Goal: Task Accomplishment & Management: Manage account settings

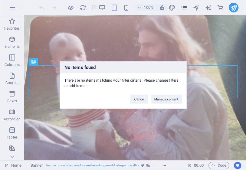
click at [184, 8] on div "No items found There are no items matching your filter criteria. Please change …" at bounding box center [123, 85] width 246 height 170
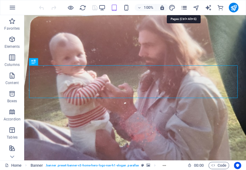
drag, startPoint x: 185, startPoint y: 9, endPoint x: 183, endPoint y: 12, distance: 4.1
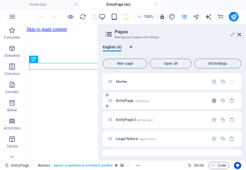
click at [0, 0] on icon "button" at bounding box center [0, 0] width 0 height 0
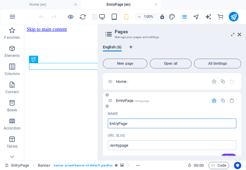
type input "EntryPage-h"
type input "EntryPage-"
type input "EntryPage-home"
type input "/entrypage-hom"
type input "EntryPage-hom"
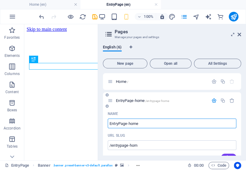
type input "EntryPage-home"
type input "/entrypage-home"
type input "EntryPage-home"
click at [0, 0] on div "EntryPage-home /entrypage-home" at bounding box center [0, 0] width 0 height 0
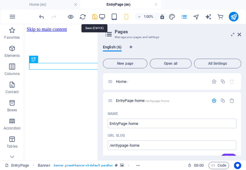
click at [0, 0] on icon "save" at bounding box center [0, 0] width 0 height 0
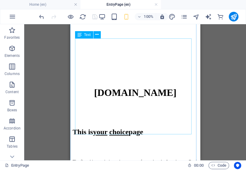
scroll to position [97, 0]
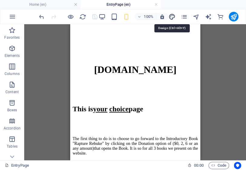
click at [0, 0] on icon "design" at bounding box center [0, 0] width 0 height 0
select select "800"
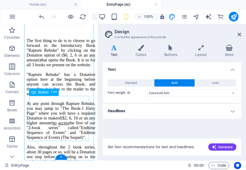
scroll to position [209, 0]
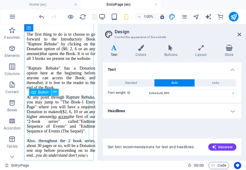
click at [56, 92] on icon at bounding box center [54, 92] width 3 height 6
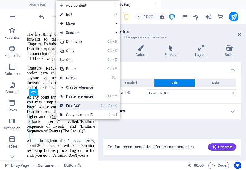
click at [79, 105] on link "Ctrl Alt C Edit CSS" at bounding box center [76, 105] width 41 height 9
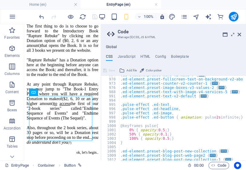
scroll to position [368, 0]
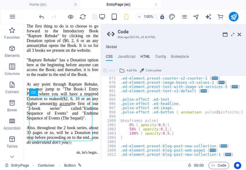
click at [144, 57] on h4 "HTML" at bounding box center [145, 57] width 10 height 7
type textarea "<a href="#main-content" class="wv-link-content button">Skip to main content</a>"
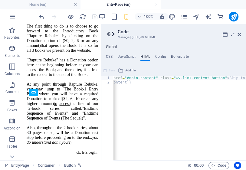
scroll to position [0, 0]
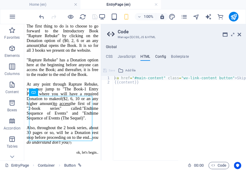
click at [160, 57] on h4 "Config" at bounding box center [160, 57] width 11 height 7
type textarea "$color-background: #ffffff;"
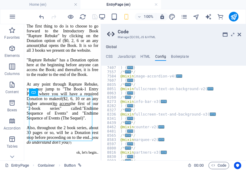
scroll to position [535, 0]
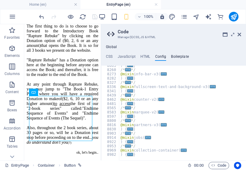
click at [182, 57] on h4 "Boilerplate" at bounding box center [180, 57] width 18 height 7
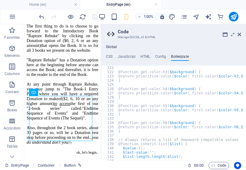
scroll to position [288, 0]
click at [132, 57] on h4 "JavaScript" at bounding box center [126, 57] width 18 height 7
type textarea "/* JS for preset "Menu V2" */"
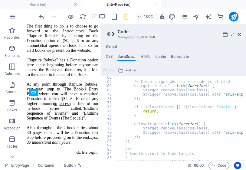
scroll to position [305, 0]
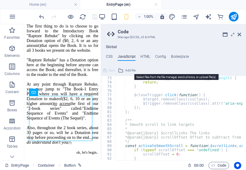
click at [128, 69] on span "Add file" at bounding box center [130, 70] width 10 height 7
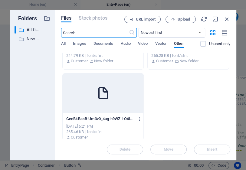
scroll to position [290, 0]
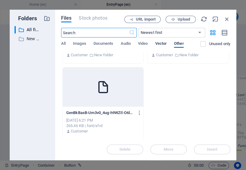
click at [162, 43] on span "Vector" at bounding box center [161, 44] width 12 height 8
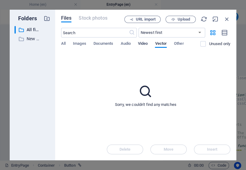
click at [145, 43] on span "Video" at bounding box center [143, 44] width 10 height 8
click at [145, 45] on span "Video" at bounding box center [143, 44] width 10 height 8
click at [128, 42] on span "Audio" at bounding box center [125, 44] width 10 height 8
click at [108, 44] on span "Documents" at bounding box center [103, 44] width 20 height 8
click at [82, 44] on span "Images" at bounding box center [79, 44] width 13 height 8
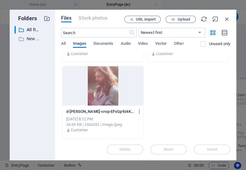
scroll to position [63, 0]
click at [64, 44] on span "All" at bounding box center [63, 44] width 5 height 8
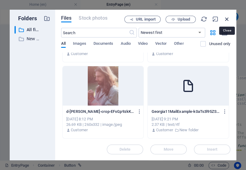
click at [227, 19] on icon "button" at bounding box center [226, 19] width 7 height 7
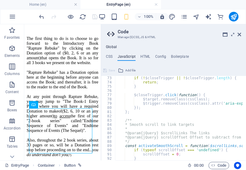
click at [177, 65] on div "CSS JavaScript HTML Config Boilerplate /* Custom */ 970 973 976 988 991 994 995…" at bounding box center [173, 107] width 145 height 106
click at [144, 58] on h4 "HTML" at bounding box center [145, 57] width 10 height 7
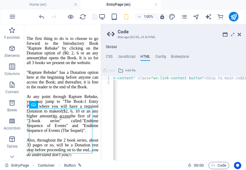
scroll to position [0, 30]
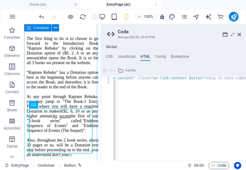
click at [94, 116] on div "This is your choice page The first thing to do is to choose to go forward to th…" at bounding box center [63, 100] width 72 height 191
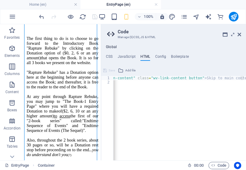
click at [137, 117] on div "< a href = "#main-content" class = "wv-link-content button" > Skip to main cont…" at bounding box center [164, 120] width 163 height 89
paste textarea "[URL][DOMAIN_NAME]; [DOMAIN_NAME]"
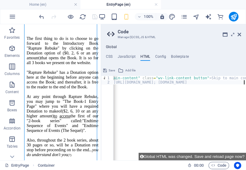
click at [172, 84] on div "< a href = "#main-content" class = "wv-link-content button" > Skip to main cont…" at bounding box center [169, 120] width 163 height 89
drag, startPoint x: 176, startPoint y: 82, endPoint x: 137, endPoint y: 85, distance: 39.4
click at [134, 84] on div "< a href = "#main-content" class = "wv-link-content button" > Skip to main cont…" at bounding box center [169, 120] width 163 height 89
click at [200, 83] on div "< a href = "#main-content" class = "wv-link-content button" > Skip to main cont…" at bounding box center [169, 120] width 163 height 89
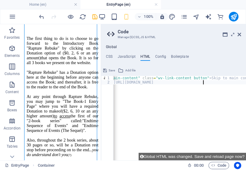
paste textarea "/entrypage2"
click at [203, 83] on div "< a href = "#main-content" class = "wv-link-content button" > Skip to main cont…" at bounding box center [169, 120] width 163 height 89
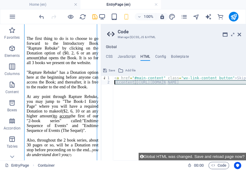
drag, startPoint x: 227, startPoint y: 83, endPoint x: 106, endPoint y: 82, distance: 121.5
click at [106, 82] on div "{{content}}[URL][DOMAIN_NAME] 1 2 < a href = "#main-content" class = "wv-link-c…" at bounding box center [173, 118] width 145 height 84
click at [158, 87] on div "< a href = "#main-content" class = "wv-link-content button" > Skip to main cont…" at bounding box center [179, 118] width 133 height 84
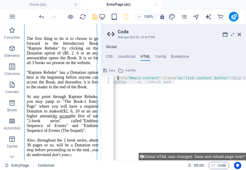
drag, startPoint x: 126, startPoint y: 82, endPoint x: 118, endPoint y: 80, distance: 8.7
click at [118, 80] on div "< a href = "#main-content" class = "wv-link-content button" > Skip to main cont…" at bounding box center [189, 120] width 163 height 89
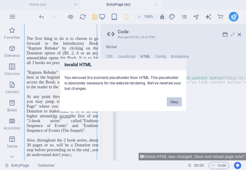
click at [173, 102] on button "Okay" at bounding box center [173, 101] width 15 height 9
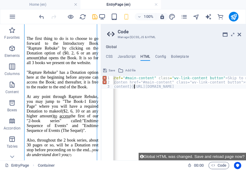
click at [135, 88] on div "< aref = "#main-content" class = "wv-link-content button" > Skip to main conten…" at bounding box center [196, 120] width 176 height 89
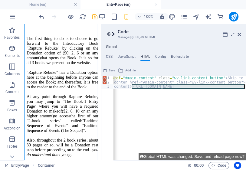
drag, startPoint x: 132, startPoint y: 86, endPoint x: 242, endPoint y: 89, distance: 110.3
click at [242, 89] on div "< aref = "#main-content" class = "wv-link-content button" > Skip to main conten…" at bounding box center [196, 120] width 176 height 89
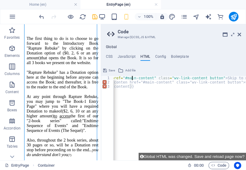
drag, startPoint x: 131, startPoint y: 79, endPoint x: 129, endPoint y: 82, distance: 4.5
click at [131, 79] on div "< aref = "#main-content" class = "wv-link-content button" > Skip to main conten…" at bounding box center [196, 120] width 176 height 89
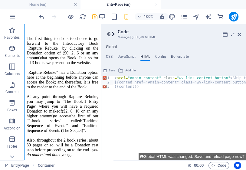
scroll to position [0, 1]
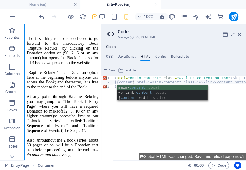
click at [189, 118] on div "< aref = "#main-content" class = "wv-link-content button" > Skip to main conten…" at bounding box center [201, 120] width 177 height 89
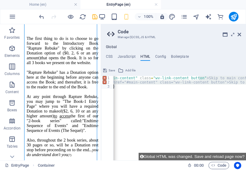
scroll to position [0, 24]
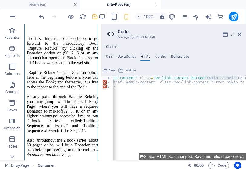
drag, startPoint x: 222, startPoint y: 79, endPoint x: 238, endPoint y: 80, distance: 15.7
click at [238, 80] on div "< aref = "#main-content" class = "wv-link-content button" > Skip to main conten…" at bounding box center [177, 120] width 177 height 89
paste textarea "[URL][DOMAIN_NAME]"
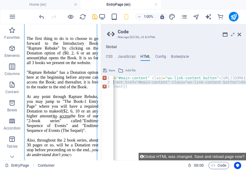
scroll to position [0, 0]
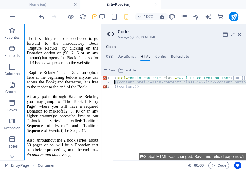
drag, startPoint x: 195, startPoint y: 82, endPoint x: 106, endPoint y: 82, distance: 88.2
click at [106, 82] on div "<aref="#main-content" class="wv-link-content button">[URL][DOMAIN_NAME]</a> 1 2…" at bounding box center [173, 118] width 145 height 84
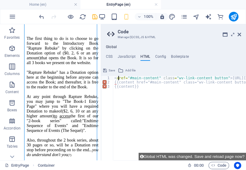
click at [118, 79] on div "< aref = "#main-content" class = "wv-link-content button" > [URL][DOMAIN_NAME] …" at bounding box center [228, 120] width 231 height 89
click at [177, 136] on div "< a href = "#main-content" class = "wv-link-content button" > [URL][DOMAIN_NAME…" at bounding box center [230, 120] width 234 height 89
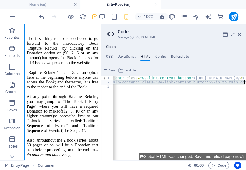
scroll to position [0, 46]
drag, startPoint x: 134, startPoint y: 83, endPoint x: 244, endPoint y: 85, distance: 110.6
click at [245, 83] on html "[DOMAIN_NAME] Home (en) EntryPage (en) Favorites Elements Columns Content Boxes…" at bounding box center [123, 85] width 246 height 170
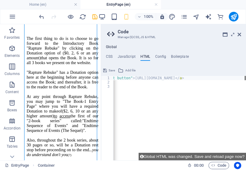
scroll to position [0, 102]
type textarea "<a href="#main-content" class="wv-link-content button">[URL][DOMAIN_NAME]</a>{{…"
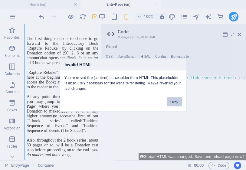
drag, startPoint x: 174, startPoint y: 102, endPoint x: 163, endPoint y: 108, distance: 12.7
click at [173, 102] on button "Okay" at bounding box center [173, 101] width 15 height 9
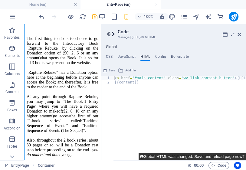
click at [238, 156] on button "Global HTML was changed. Save and reload page now?" at bounding box center [191, 157] width 107 height 8
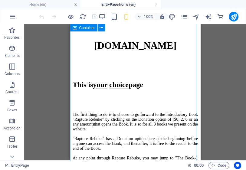
scroll to position [127, 0]
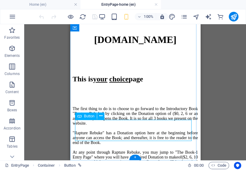
click at [100, 117] on icon at bounding box center [100, 116] width 3 height 6
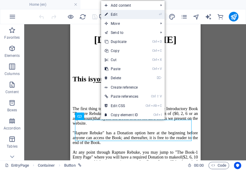
click at [117, 15] on link "⏎ Edit" at bounding box center [121, 14] width 41 height 9
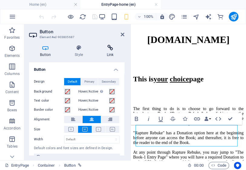
click at [111, 52] on h4 "Link" at bounding box center [110, 51] width 28 height 13
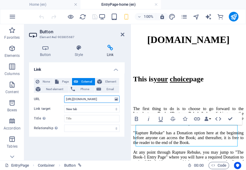
scroll to position [0, 90]
drag, startPoint x: 93, startPoint y: 99, endPoint x: 119, endPoint y: 101, distance: 26.4
click at [119, 101] on div "None Page External Element Next element Phone Email Page Home EntryPage-home En…" at bounding box center [76, 104] width 95 height 63
click at [106, 99] on input "[URL][DOMAIN_NAME]" at bounding box center [91, 98] width 55 height 7
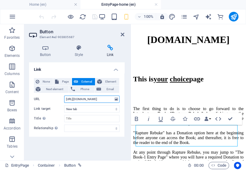
drag, startPoint x: 110, startPoint y: 99, endPoint x: 65, endPoint y: 98, distance: 45.0
click at [65, 98] on input "[URL][DOMAIN_NAME]" at bounding box center [91, 98] width 55 height 7
click at [81, 102] on input "[URL][DOMAIN_NAME]" at bounding box center [91, 98] width 55 height 7
click at [72, 99] on input "[URL][DOMAIN_NAME]" at bounding box center [91, 98] width 55 height 7
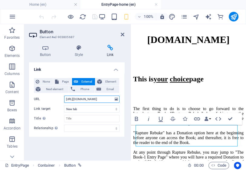
drag, startPoint x: 76, startPoint y: 99, endPoint x: 109, endPoint y: 100, distance: 33.2
click at [109, 100] on input "[URL][DOMAIN_NAME]" at bounding box center [91, 98] width 55 height 7
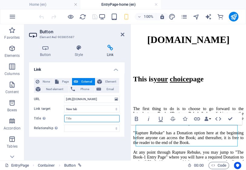
click at [73, 118] on input "Title Additional link description, should not be the same as the link text. The…" at bounding box center [91, 118] width 55 height 7
type input "EntryPage2"
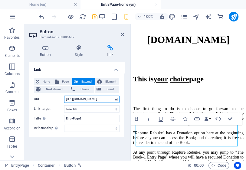
scroll to position [0, 90]
drag, startPoint x: 76, startPoint y: 100, endPoint x: 112, endPoint y: 100, distance: 35.7
click at [112, 100] on input "[URL][DOMAIN_NAME]" at bounding box center [91, 98] width 55 height 7
click at [69, 101] on input "[URL][DOMAIN_NAME]" at bounding box center [91, 98] width 55 height 7
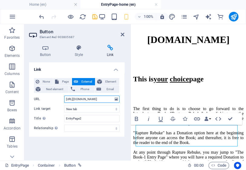
click at [75, 99] on input "[URL][DOMAIN_NAME]" at bounding box center [91, 98] width 55 height 7
paste input "rapturerebuke.endtimesequence"
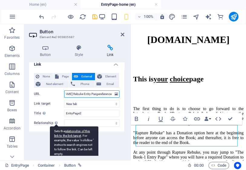
scroll to position [7, 0]
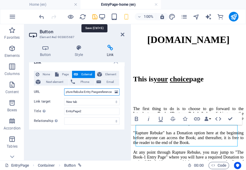
type input "[URL][DOMAIN_NAME] Rapture Rebuke Entry Pasgereference"
click at [94, 15] on icon "save" at bounding box center [94, 16] width 7 height 7
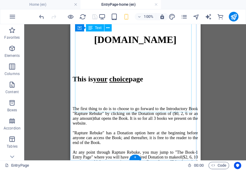
click at [110, 96] on div "The first thing to do is to choose to go forward to the Introductory Book "Rapt…" at bounding box center [134, 150] width 125 height 108
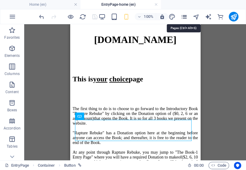
click at [184, 16] on icon "pages" at bounding box center [183, 16] width 7 height 7
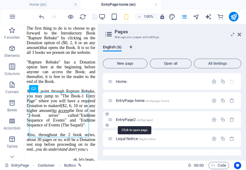
click at [134, 120] on span "EntryPage2 /entrypage2" at bounding box center [134, 119] width 37 height 5
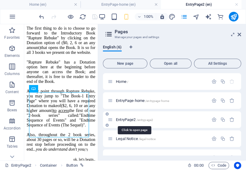
click at [124, 118] on span "EntryPage2 /entrypage2" at bounding box center [134, 119] width 37 height 5
click at [124, 119] on span "EntryPage2 /entrypage2" at bounding box center [134, 119] width 37 height 5
click at [125, 119] on span "EntryPage2 /entrypage2" at bounding box center [134, 119] width 37 height 5
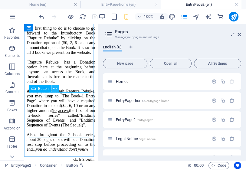
click at [54, 89] on icon at bounding box center [54, 88] width 3 height 6
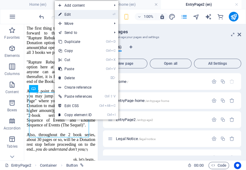
click at [70, 14] on link "⏎ Edit" at bounding box center [75, 14] width 41 height 9
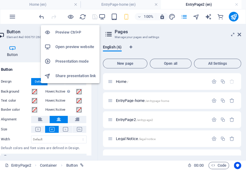
scroll to position [0, 20]
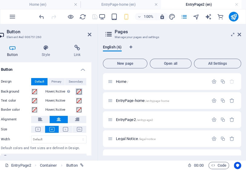
click at [76, 92] on span at bounding box center [78, 91] width 5 height 5
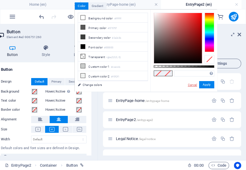
click at [192, 83] on link "Cancel" at bounding box center [192, 84] width 11 height 5
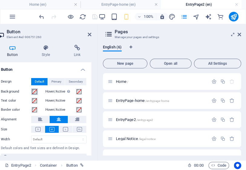
click at [35, 92] on span at bounding box center [34, 91] width 5 height 5
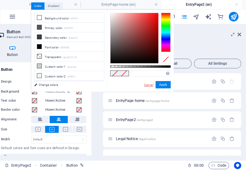
click at [148, 83] on link "Cancel" at bounding box center [148, 84] width 11 height 5
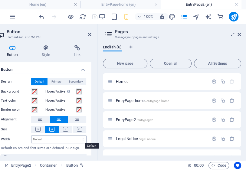
scroll to position [14, 0]
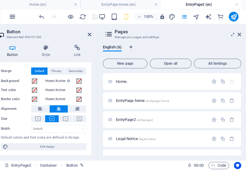
click at [13, 17] on icon "button" at bounding box center [12, 16] width 7 height 7
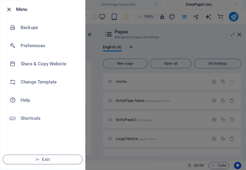
click at [10, 10] on icon "button" at bounding box center [8, 9] width 7 height 7
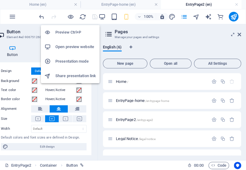
click at [73, 33] on h6 "Preview Ctrl+P" at bounding box center [75, 32] width 40 height 7
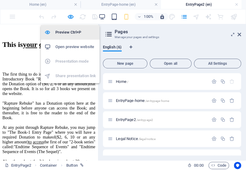
scroll to position [0, 0]
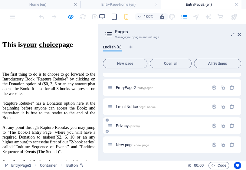
scroll to position [8, 0]
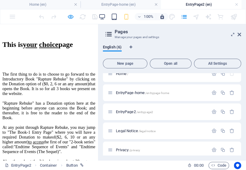
drag, startPoint x: 84, startPoint y: 99, endPoint x: 69, endPoint y: 19, distance: 81.0
click at [70, 17] on icon "button" at bounding box center [70, 16] width 7 height 7
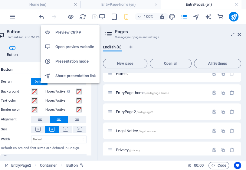
scroll to position [952, 0]
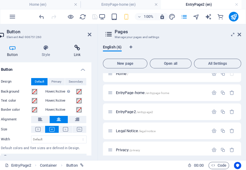
click at [78, 52] on h4 "Link" at bounding box center [77, 51] width 28 height 13
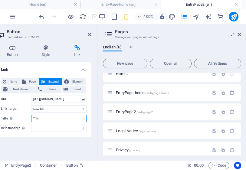
click at [48, 119] on input "Title Additional link description, should not be the same as the link text. The…" at bounding box center [58, 118] width 55 height 7
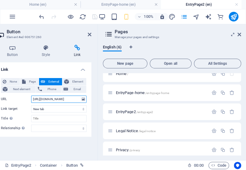
scroll to position [0, 0]
drag, startPoint x: 78, startPoint y: 100, endPoint x: 31, endPoint y: 103, distance: 46.7
click at [31, 103] on div "None Page External Element Next element Phone Email Page Home EntryPage-home En…" at bounding box center [44, 105] width 86 height 54
click at [42, 99] on input "[URL][DOMAIN_NAME]" at bounding box center [58, 98] width 55 height 7
click at [43, 100] on input "[URL][DOMAIN_NAME]" at bounding box center [58, 98] width 55 height 7
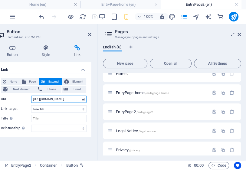
scroll to position [0, 90]
drag, startPoint x: 43, startPoint y: 100, endPoint x: 82, endPoint y: 104, distance: 39.5
click at [82, 104] on div "None Page External Element Next element Phone Email Page Home EntryPage-home En…" at bounding box center [44, 105] width 86 height 54
click at [60, 101] on input "[URL][DOMAIN_NAME]" at bounding box center [58, 98] width 55 height 7
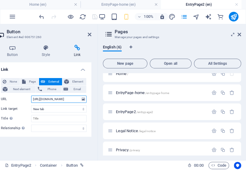
click at [43, 100] on input "[URL][DOMAIN_NAME]" at bounding box center [58, 98] width 55 height 7
paste input "[DOMAIN_NAME]"
drag, startPoint x: 54, startPoint y: 99, endPoint x: 29, endPoint y: 99, distance: 25.7
click at [29, 99] on div "URL [URL]" at bounding box center [44, 98] width 86 height 7
click at [42, 100] on input "[URL]" at bounding box center [58, 98] width 55 height 7
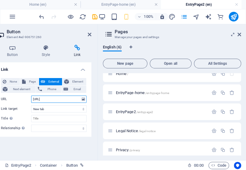
drag, startPoint x: 37, startPoint y: 99, endPoint x: 35, endPoint y: 106, distance: 7.4
click at [37, 99] on input "[URL]" at bounding box center [58, 98] width 55 height 7
drag, startPoint x: 89, startPoint y: 99, endPoint x: 95, endPoint y: 99, distance: 5.1
click at [95, 99] on div "Button Style Link Button Design Default Primary Secondary Background Hover/Acti…" at bounding box center [43, 100] width 105 height 120
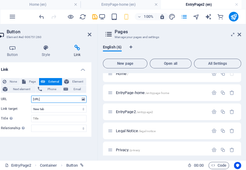
click at [43, 100] on input "[URL]" at bounding box center [58, 98] width 55 height 7
drag, startPoint x: 62, startPoint y: 97, endPoint x: 87, endPoint y: 97, distance: 24.8
click at [87, 97] on div "None Page External Element Next element Phone Email Page Home EntryPage-home En…" at bounding box center [43, 104] width 95 height 63
click at [65, 100] on input "[URL] the Rapturer Rebuke Book Here" at bounding box center [58, 98] width 55 height 7
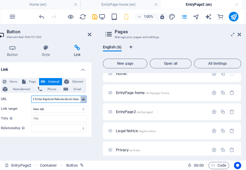
scroll to position [0, 83]
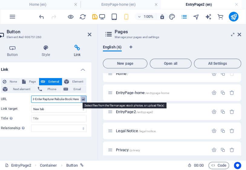
drag, startPoint x: 77, startPoint y: 99, endPoint x: 81, endPoint y: 98, distance: 4.0
click at [81, 98] on div "URL [URL][DOMAIN_NAME] 3-Enter Rapturer Rebuke Book Here" at bounding box center [44, 98] width 86 height 7
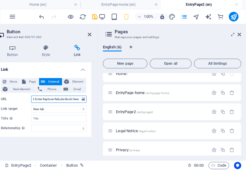
click at [55, 99] on input "[URL][DOMAIN_NAME] 3-Enter Rapturer Rebuke Book Here" at bounding box center [58, 98] width 55 height 7
drag, startPoint x: 71, startPoint y: 99, endPoint x: 46, endPoint y: 100, distance: 24.8
click at [46, 100] on input "[URL][DOMAIN_NAME] 3-Enter Rapture Rebuke Book Here" at bounding box center [58, 98] width 55 height 7
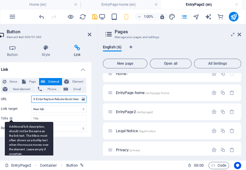
scroll to position [11, 0]
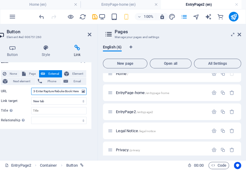
click at [47, 89] on input "[URL][DOMAIN_NAME] 3-Enter Rapture Rebuke Book Here" at bounding box center [58, 91] width 55 height 7
drag, startPoint x: 46, startPoint y: 88, endPoint x: 77, endPoint y: 99, distance: 32.8
click at [78, 89] on input "[URL][DOMAIN_NAME] 3-Enter Rapture Rebuke Book Here" at bounding box center [58, 91] width 55 height 7
type input "[URL][DOMAIN_NAME] 3-Enter Rapture Rebuke Book Here"
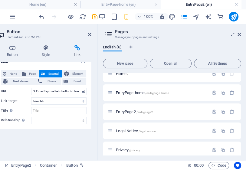
scroll to position [0, 0]
click at [138, 160] on div "EntryPage2 Container Button 00 : 00 Code" at bounding box center [123, 165] width 246 height 10
click at [240, 34] on icon at bounding box center [239, 34] width 4 height 5
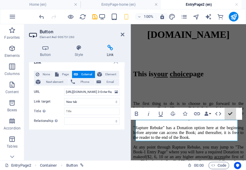
scroll to position [127, 0]
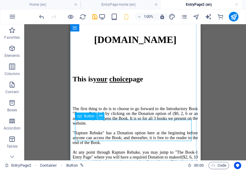
click at [101, 115] on icon at bounding box center [100, 116] width 3 height 6
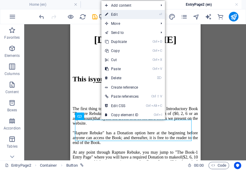
click at [118, 14] on link "⏎ Edit" at bounding box center [121, 14] width 41 height 9
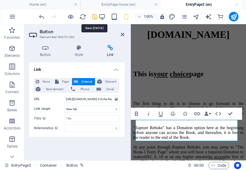
click at [95, 15] on icon "save" at bounding box center [94, 16] width 7 height 7
click at [64, 81] on span "Page" at bounding box center [64, 81] width 9 height 7
select select
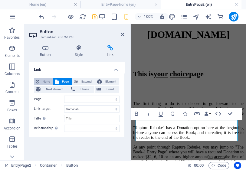
click at [46, 82] on span "None" at bounding box center [46, 81] width 10 height 7
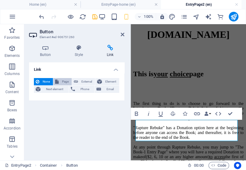
click at [66, 79] on span "Page" at bounding box center [64, 81] width 9 height 7
select select
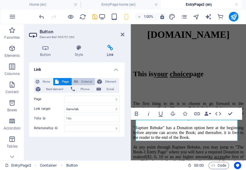
click at [81, 81] on span "External" at bounding box center [86, 81] width 13 height 7
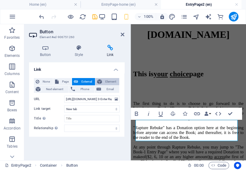
click at [112, 82] on span "Element" at bounding box center [111, 81] width 14 height 7
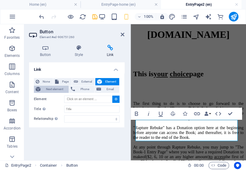
click at [60, 89] on span "Next element" at bounding box center [54, 89] width 24 height 7
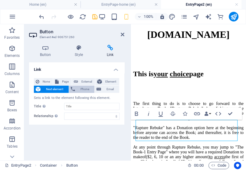
click at [85, 89] on span "Phone" at bounding box center [85, 89] width 16 height 7
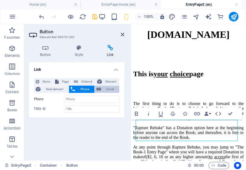
click at [107, 89] on span "Email" at bounding box center [110, 89] width 15 height 7
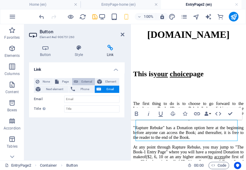
click at [86, 82] on span "External" at bounding box center [86, 81] width 13 height 7
select select "blank"
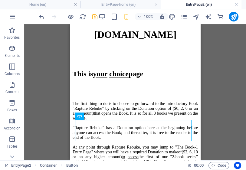
scroll to position [127, 0]
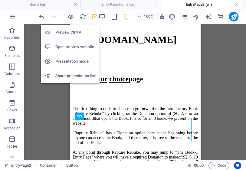
click at [70, 32] on h6 "Preview Ctrl+P" at bounding box center [75, 32] width 40 height 7
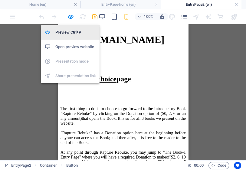
drag, startPoint x: 71, startPoint y: 34, endPoint x: 66, endPoint y: 30, distance: 5.8
click at [66, 30] on h6 "Preview Ctrl+P" at bounding box center [75, 32] width 40 height 7
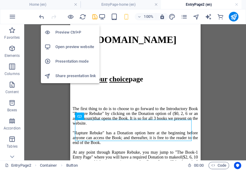
click at [69, 34] on h6 "Preview Ctrl+P" at bounding box center [75, 32] width 40 height 7
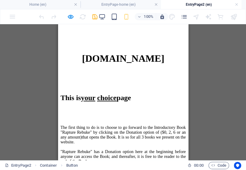
drag, startPoint x: 185, startPoint y: 107, endPoint x: 254, endPoint y: 155, distance: 83.9
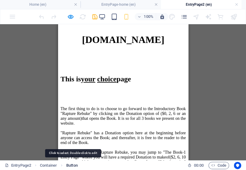
click at [73, 164] on span "Button" at bounding box center [71, 165] width 11 height 7
click at [73, 165] on span "Button" at bounding box center [71, 165] width 11 height 7
click at [76, 164] on span "Button" at bounding box center [71, 165] width 11 height 7
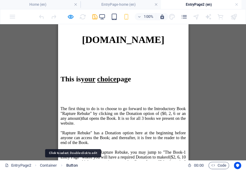
click at [76, 165] on span "Button" at bounding box center [71, 165] width 11 height 7
click at [75, 165] on span "Button" at bounding box center [71, 165] width 11 height 7
click at [73, 165] on span "Button" at bounding box center [71, 165] width 11 height 7
click at [74, 164] on span "Button" at bounding box center [71, 165] width 11 height 7
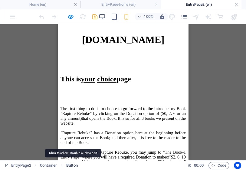
click at [75, 166] on span "Button" at bounding box center [71, 165] width 11 height 7
click at [74, 166] on span "Button" at bounding box center [71, 165] width 11 height 7
click at [75, 167] on span "Button" at bounding box center [71, 165] width 11 height 7
click at [75, 164] on span "Button" at bounding box center [71, 165] width 11 height 7
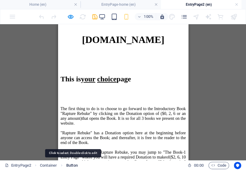
click at [75, 164] on span "Button" at bounding box center [71, 165] width 11 height 7
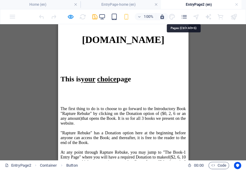
drag, startPoint x: 184, startPoint y: 17, endPoint x: 186, endPoint y: 20, distance: 4.1
click at [184, 17] on icon "pages" at bounding box center [183, 16] width 7 height 7
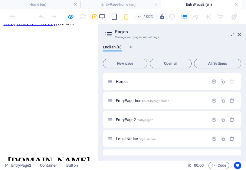
scroll to position [0, 0]
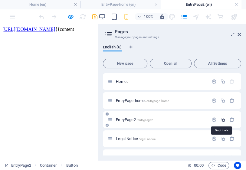
click at [222, 121] on icon "button" at bounding box center [222, 119] width 5 height 5
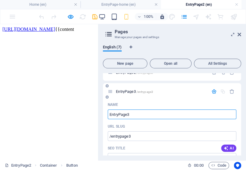
scroll to position [71, 0]
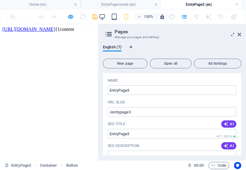
click at [95, 166] on div "EntryPage2 Container Button" at bounding box center [94, 165] width 178 height 7
click at [110, 113] on input "/entrypage3" at bounding box center [172, 112] width 128 height 10
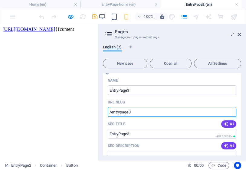
click at [109, 113] on input "/entrypage3" at bounding box center [172, 112] width 128 height 10
paste input "text"
type input "/entrypage3"
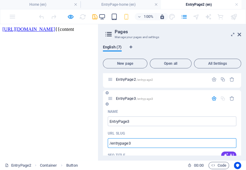
scroll to position [47, 0]
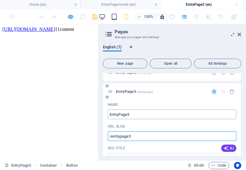
click at [137, 117] on input "EntryPage3" at bounding box center [172, 114] width 128 height 10
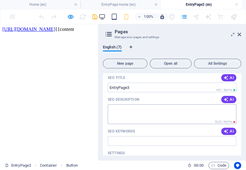
scroll to position [120, 0]
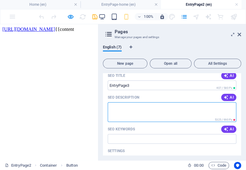
paste textarea "[DOMAIN_NAME]"
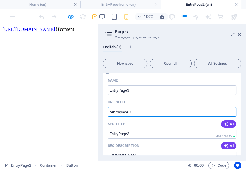
drag, startPoint x: 129, startPoint y: 112, endPoint x: 108, endPoint y: 115, distance: 21.1
click at [108, 115] on input "/entrypage3" at bounding box center [172, 112] width 128 height 10
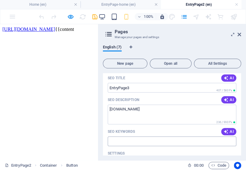
scroll to position [120, 0]
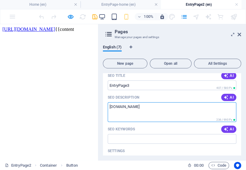
click at [178, 107] on textarea "[DOMAIN_NAME]" at bounding box center [172, 112] width 128 height 20
paste textarea "/entrypage3"
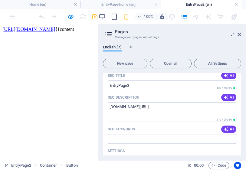
click at [98, 167] on div "EntryPage2 Container Button" at bounding box center [94, 165] width 178 height 7
click at [109, 107] on textarea "[DOMAIN_NAME][URL]" at bounding box center [172, 112] width 128 height 20
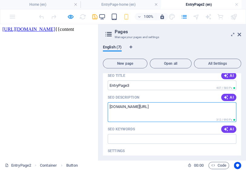
paste textarea "[URL]"
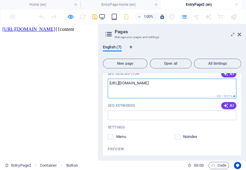
scroll to position [144, 0]
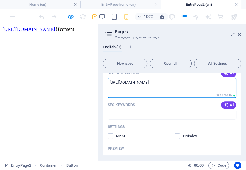
type textarea "[URL][DOMAIN_NAME]"
click at [158, 112] on input "SEO Keywords" at bounding box center [172, 115] width 128 height 10
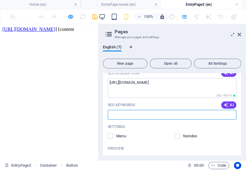
paste input "end-time, endtime sequence; sequence of events, sequence of the end; end time, …"
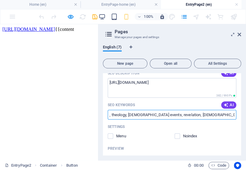
scroll to position [0, 0]
drag, startPoint x: 137, startPoint y: 138, endPoint x: 97, endPoint y: 116, distance: 45.2
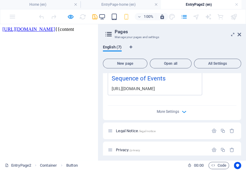
scroll to position [212, 0]
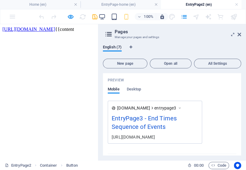
type input "end-time, endtime sequence; sequence of events, sequence of the end; end time, …"
click at [153, 119] on div "EntryPage3 - End Times Sequence of Events" at bounding box center [155, 124] width 86 height 20
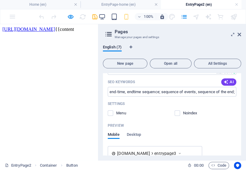
scroll to position [164, 0]
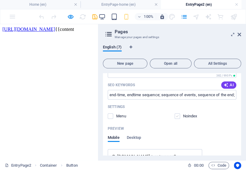
click at [176, 116] on label at bounding box center [176, 115] width 5 height 5
click at [0, 0] on input "checkbox" at bounding box center [0, 0] width 0 height 0
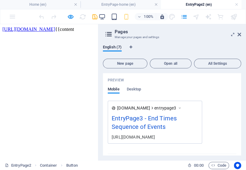
scroll to position [188, 0]
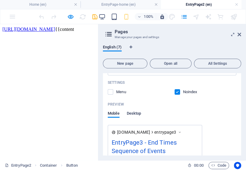
click at [137, 115] on span "Desktop" at bounding box center [134, 114] width 15 height 8
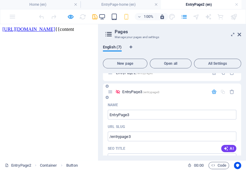
scroll to position [48, 0]
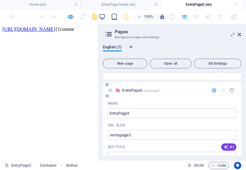
click at [118, 89] on icon at bounding box center [117, 90] width 5 height 5
click at [213, 90] on icon "button" at bounding box center [213, 90] width 5 height 5
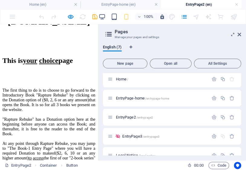
scroll to position [161, 0]
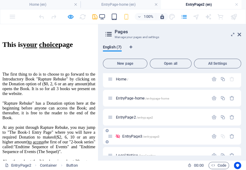
click at [138, 135] on span "EntryPage3 /entrypage3" at bounding box center [140, 136] width 37 height 5
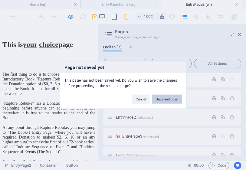
click at [163, 99] on button "Save and open" at bounding box center [167, 99] width 30 height 9
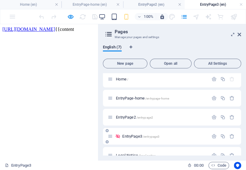
scroll to position [0, 0]
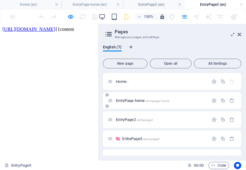
click at [134, 102] on div "EntryPage-home /entrypage-home" at bounding box center [158, 100] width 101 height 7
click at [134, 102] on span "EntryPage-home /entrypage-home" at bounding box center [142, 100] width 53 height 5
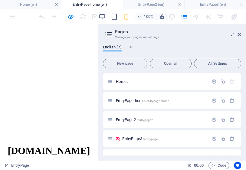
scroll to position [1, 0]
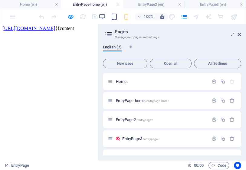
click at [104, 131] on div "Home (en) EntryPage-home (en) EntryPage2 (en) EntryPage3 (en) Favorites Element…" at bounding box center [123, 92] width 246 height 136
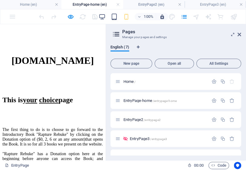
drag, startPoint x: 102, startPoint y: 89, endPoint x: 105, endPoint y: 180, distance: 91.0
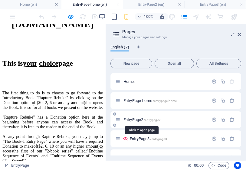
click at [141, 119] on span "EntryPage2 /entrypage2" at bounding box center [141, 119] width 37 height 5
click at [140, 119] on span "EntryPage2 /entrypage2" at bounding box center [141, 119] width 37 height 5
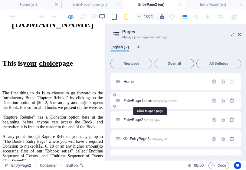
click at [142, 102] on span "EntryPage-home /entrypage-home" at bounding box center [149, 100] width 53 height 5
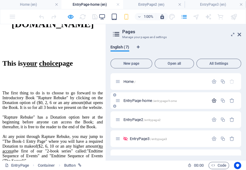
click at [214, 102] on icon "button" at bounding box center [213, 100] width 5 height 5
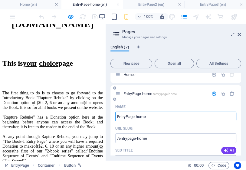
scroll to position [0, 0]
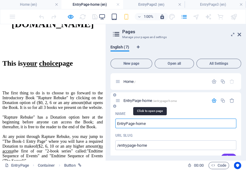
click at [147, 101] on span "EntryPage-home /entrypage-home" at bounding box center [149, 100] width 53 height 5
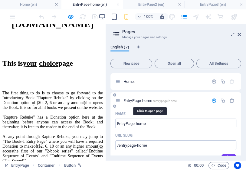
click at [146, 101] on span "EntryPage-home /entrypage-home" at bounding box center [149, 100] width 53 height 5
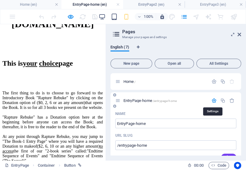
click at [213, 100] on icon "button" at bounding box center [213, 100] width 5 height 5
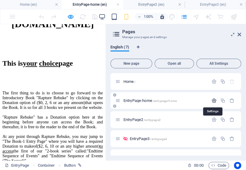
click at [212, 101] on icon "button" at bounding box center [213, 100] width 5 height 5
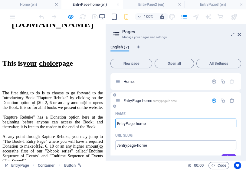
scroll to position [24, 0]
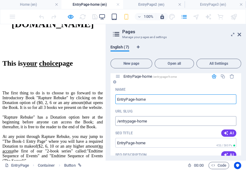
click at [116, 123] on input "/entrypage-home" at bounding box center [175, 121] width 121 height 10
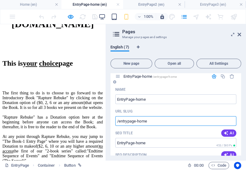
paste input "text"
type input "/entrypage-home"
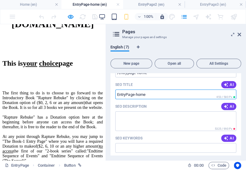
click at [117, 95] on input "EntryPage-home" at bounding box center [175, 94] width 121 height 10
paste input "[URL][DOMAIN_NAME]"
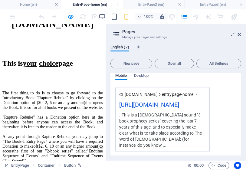
scroll to position [236, 0]
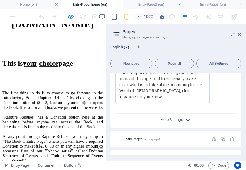
type input "[URL][DOMAIN_NAME]"
click at [187, 121] on icon "button" at bounding box center [187, 119] width 7 height 7
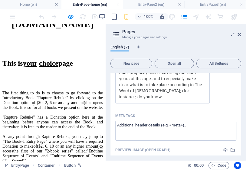
click at [0, 0] on div "EntryPage Container Button" at bounding box center [0, 0] width 0 height 0
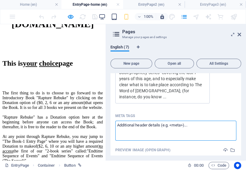
drag, startPoint x: 188, startPoint y: 128, endPoint x: 122, endPoint y: 129, distance: 66.5
click at [123, 129] on textarea "Meta tags ​" at bounding box center [175, 131] width 121 height 20
paste textarea "<META name="keywords" content="end-time, endtime sequence; sequence of events, …"
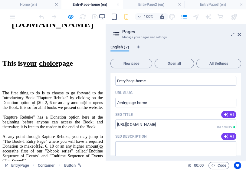
scroll to position [91, 0]
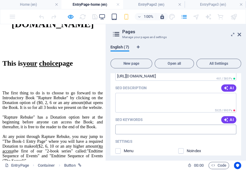
type textarea "<meta name="keywords" content="end-time, endtime sequence; sequence of events, …"
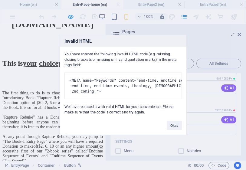
drag, startPoint x: 160, startPoint y: 131, endPoint x: 151, endPoint y: 114, distance: 18.2
click at [151, 114] on div "You have entered the following invalid HTML code (e.g. missing closing brackets…" at bounding box center [123, 81] width 126 height 68
click at [170, 125] on button "Okay" at bounding box center [173, 125] width 15 height 9
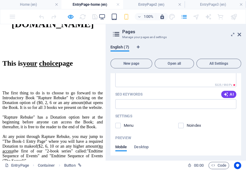
scroll to position [115, 0]
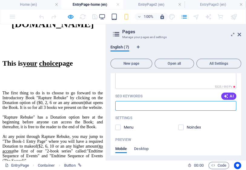
paste input "<meta name="keywords" content="end-time, endtime sequence; sequence of events, …"
type input "<meta name="keywords" content="end-time, endtime sequence; sequence of events, …"
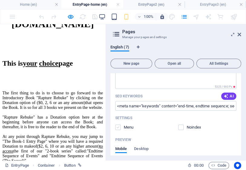
click at [118, 127] on label at bounding box center [117, 126] width 5 height 5
click at [0, 0] on input "checkbox" at bounding box center [0, 0] width 0 height 0
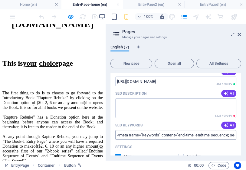
scroll to position [90, 0]
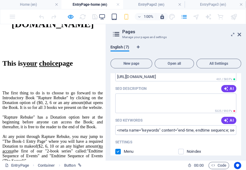
click at [0, 0] on div "EntryPage Container Button 00 : 00 Code" at bounding box center [0, 0] width 0 height 0
click at [140, 102] on textarea "SEO Description" at bounding box center [175, 103] width 121 height 20
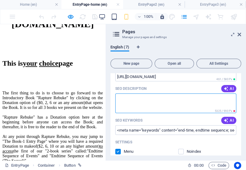
paste textarea "..This is a [DEMOGRAPHIC_DATA] sound "3-book prophecy series" covering the last…"
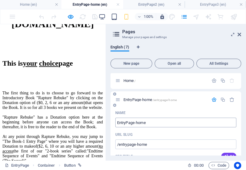
scroll to position [0, 0]
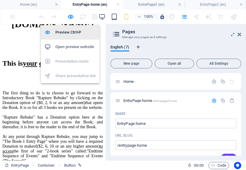
type textarea "..This is a [DEMOGRAPHIC_DATA] sound "3-book prophecy series" covering the last…"
click at [69, 33] on h6 "Preview Ctrl+P" at bounding box center [75, 32] width 40 height 7
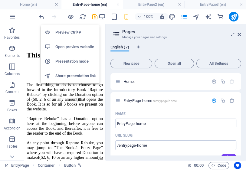
click at [68, 33] on h6 "Preview Ctrl+P" at bounding box center [75, 32] width 40 height 7
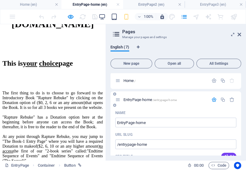
scroll to position [0, 0]
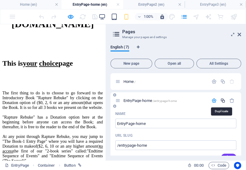
click at [222, 99] on icon "button" at bounding box center [222, 100] width 5 height 5
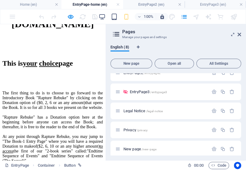
scroll to position [624, 0]
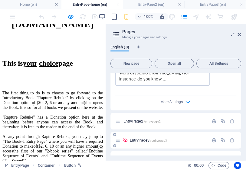
click at [148, 138] on span "EntryPage3 /entrypage3" at bounding box center [148, 140] width 37 height 5
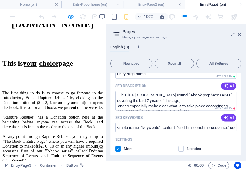
scroll to position [382, 0]
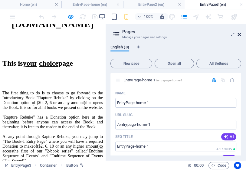
click at [238, 35] on icon at bounding box center [239, 34] width 4 height 5
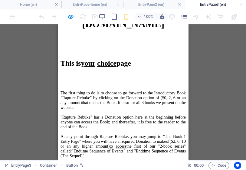
scroll to position [127, 0]
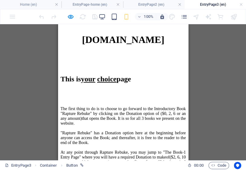
click at [214, 4] on h4 "EntryPage3 (en)" at bounding box center [214, 4] width 61 height 7
click at [210, 3] on h4 "EntryPage3 (en)" at bounding box center [214, 4] width 61 height 7
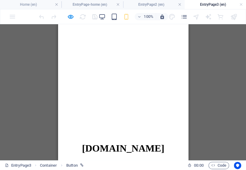
scroll to position [0, 0]
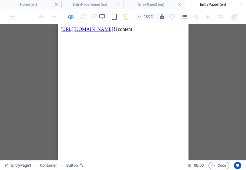
click at [183, 17] on icon "pages" at bounding box center [183, 16] width 7 height 7
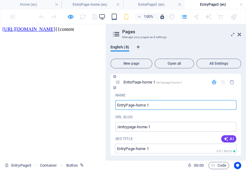
scroll to position [13, 0]
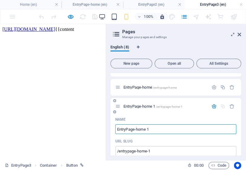
click at [146, 128] on input "EntryPage-home 1" at bounding box center [175, 129] width 121 height 10
type input "EntryPage-home"
type input "/entrypage-home-8"
type input "EntryPage-home"
type input "EntryPage1-home"
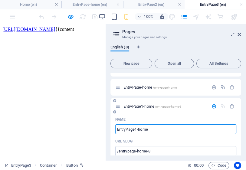
type input "EntryPage1-home"
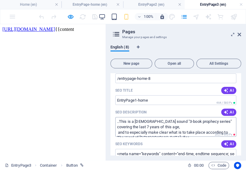
scroll to position [37, 0]
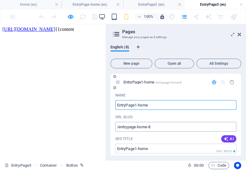
type input "EntryPage1-home"
click at [147, 126] on input "/entrypage-home-8" at bounding box center [175, 127] width 121 height 10
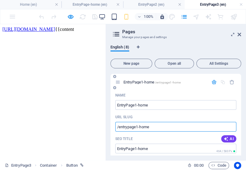
type input "/entrypage1-home"
click at [172, 115] on div "URL SLUG" at bounding box center [175, 117] width 121 height 10
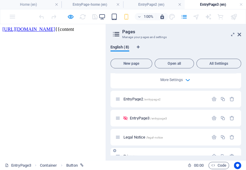
scroll to position [328, 0]
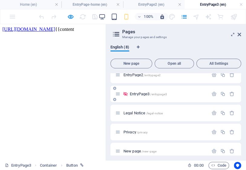
click at [147, 92] on span "EntryPage3 /entrypage3" at bounding box center [148, 94] width 37 height 5
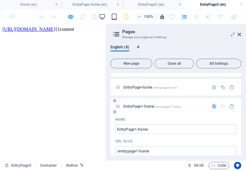
scroll to position [0, 0]
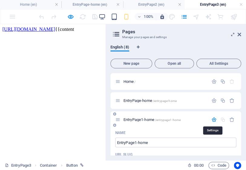
click at [213, 120] on icon "button" at bounding box center [213, 119] width 5 height 5
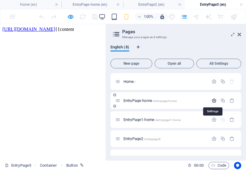
click at [213, 100] on icon "button" at bounding box center [213, 100] width 5 height 5
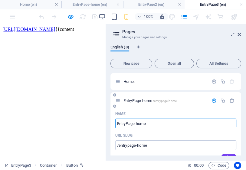
click at [213, 101] on icon "button" at bounding box center [213, 100] width 5 height 5
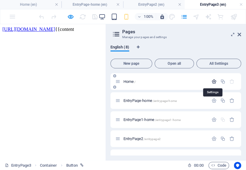
click at [214, 81] on icon "button" at bounding box center [213, 81] width 5 height 5
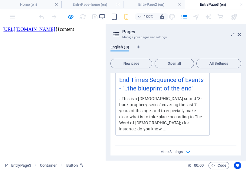
scroll to position [121, 0]
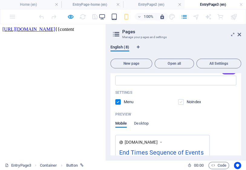
click at [180, 102] on label at bounding box center [180, 101] width 5 height 5
click at [0, 0] on input "checkbox" at bounding box center [0, 0] width 0 height 0
click at [119, 101] on label at bounding box center [117, 101] width 5 height 5
click at [0, 0] on input "checkbox" at bounding box center [0, 0] width 0 height 0
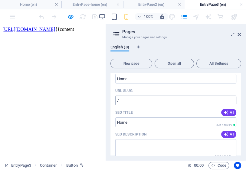
scroll to position [0, 0]
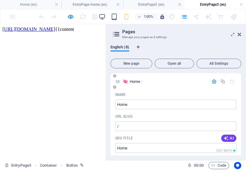
click at [213, 82] on icon "button" at bounding box center [213, 81] width 5 height 5
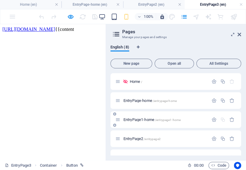
scroll to position [48, 0]
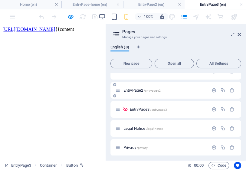
click at [137, 93] on div "EntryPage2 /entrypage2" at bounding box center [161, 90] width 93 height 7
click at [136, 91] on span "EntryPage2 /entrypage2" at bounding box center [141, 90] width 37 height 5
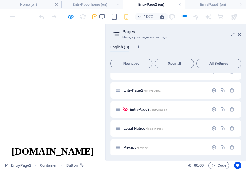
scroll to position [0, 0]
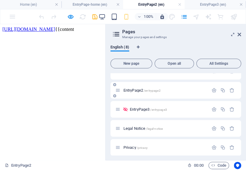
click at [137, 90] on span "EntryPage2 /entrypage2" at bounding box center [141, 90] width 37 height 5
click at [136, 90] on span "EntryPage2 /entrypage2" at bounding box center [141, 90] width 37 height 5
click at [139, 89] on span "EntryPage2 /entrypage2" at bounding box center [141, 90] width 37 height 5
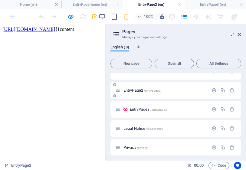
click at [139, 89] on span "EntryPage2 /entrypage2" at bounding box center [141, 90] width 37 height 5
click at [137, 108] on span "EntryPage3 /entrypage3" at bounding box center [148, 109] width 37 height 5
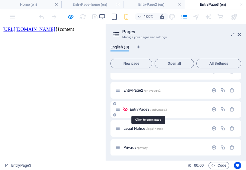
click at [137, 108] on span "EntryPage3 /entrypage3" at bounding box center [148, 109] width 37 height 5
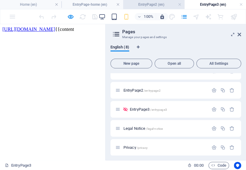
click at [156, 6] on h4 "EntryPage2 (en)" at bounding box center [153, 4] width 61 height 7
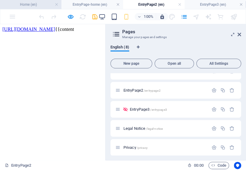
click at [36, 5] on h4 "Home (en)" at bounding box center [30, 4] width 61 height 7
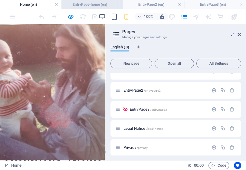
click at [85, 4] on h4 "EntryPage-home (en)" at bounding box center [91, 4] width 61 height 7
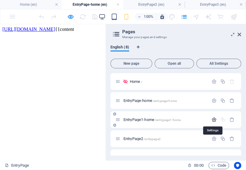
click at [212, 119] on icon "button" at bounding box center [213, 119] width 5 height 5
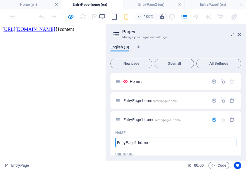
click at [118, 35] on icon at bounding box center [116, 34] width 9 height 8
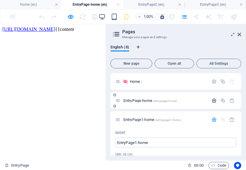
click at [212, 100] on icon "button" at bounding box center [213, 100] width 5 height 5
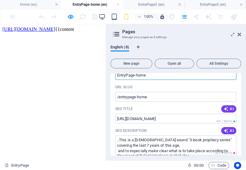
scroll to position [24, 0]
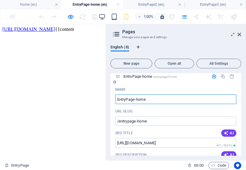
click at [214, 77] on icon "button" at bounding box center [213, 76] width 5 height 5
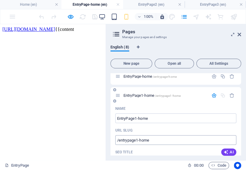
scroll to position [0, 0]
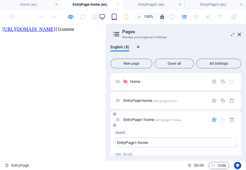
click at [213, 118] on icon "button" at bounding box center [213, 119] width 5 height 5
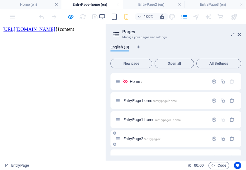
click at [139, 138] on span "EntryPage2 /entrypage2" at bounding box center [141, 138] width 37 height 5
click at [155, 5] on h4 "EntryPage2 (en)" at bounding box center [153, 4] width 61 height 7
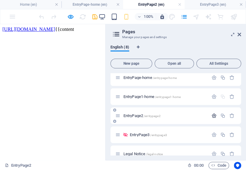
scroll to position [24, 0]
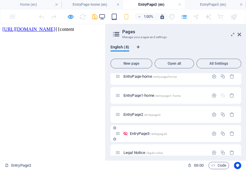
click at [143, 133] on span "EntryPage3 /entrypage3" at bounding box center [148, 133] width 37 height 5
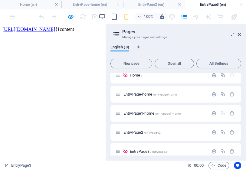
scroll to position [0, 0]
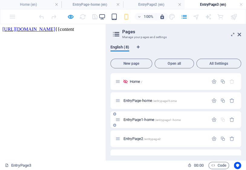
click at [151, 119] on span "EntryPage1-home /entrypage1-home" at bounding box center [151, 119] width 57 height 5
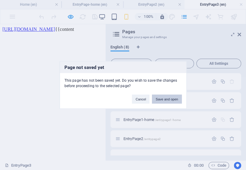
click at [166, 99] on button "Save and open" at bounding box center [167, 99] width 30 height 9
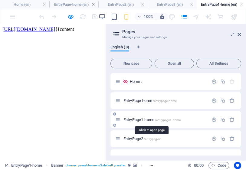
click at [150, 119] on span "EntryPage1-home /entrypage1-home" at bounding box center [151, 119] width 57 height 5
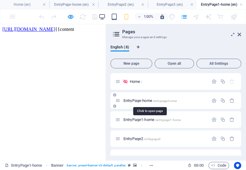
click at [147, 101] on span "EntryPage-home /entrypage-home" at bounding box center [149, 100] width 53 height 5
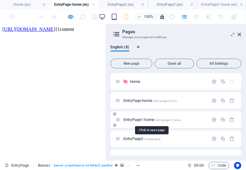
click at [146, 118] on span "EntryPage1-home /entrypage1-home" at bounding box center [151, 119] width 57 height 5
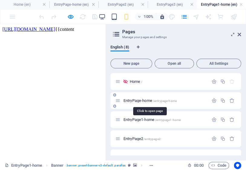
click at [148, 101] on span "EntryPage-home /entrypage-home" at bounding box center [149, 100] width 53 height 5
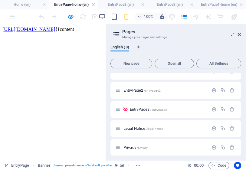
scroll to position [70, 0]
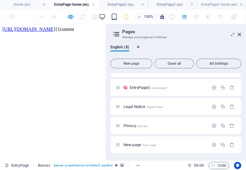
click at [0, 0] on div "EntryPage Banner . banner .preset-banner-v3-default .parallax" at bounding box center [0, 0] width 0 height 0
click at [0, 0] on ol "Banner . banner .preset-banner-v3-default .parallax" at bounding box center [0, 0] width 0 height 0
click at [184, 17] on icon "pages" at bounding box center [183, 16] width 7 height 7
click at [238, 34] on icon at bounding box center [239, 34] width 4 height 5
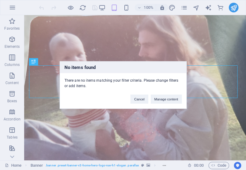
click at [183, 9] on div "No items found There are no items matching your filter criteria. Please change …" at bounding box center [123, 85] width 246 height 170
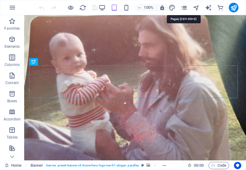
click at [183, 8] on icon "pages" at bounding box center [183, 7] width 7 height 7
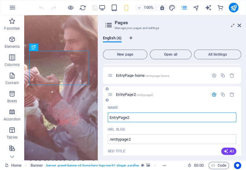
scroll to position [24, 0]
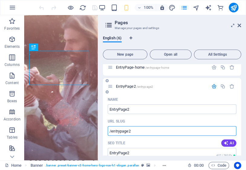
drag, startPoint x: 137, startPoint y: 132, endPoint x: 109, endPoint y: 131, distance: 28.1
click at [109, 131] on input "/entrypage2" at bounding box center [172, 131] width 128 height 10
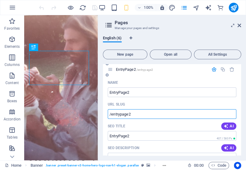
scroll to position [48, 0]
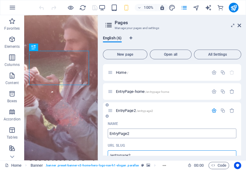
scroll to position [24, 0]
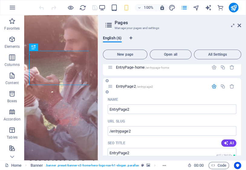
click at [214, 86] on icon "button" at bounding box center [213, 86] width 5 height 5
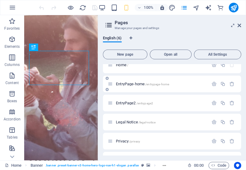
scroll to position [0, 0]
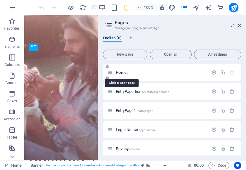
click at [125, 72] on span "Home /" at bounding box center [122, 72] width 12 height 5
click at [123, 73] on span "Home /" at bounding box center [122, 72] width 12 height 5
click at [133, 92] on span "EntryPage-home /entrypage-home" at bounding box center [142, 91] width 53 height 5
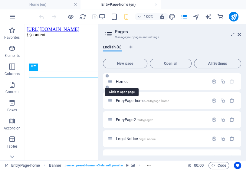
click at [121, 80] on span "Home /" at bounding box center [122, 81] width 12 height 5
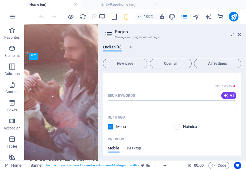
scroll to position [48, 0]
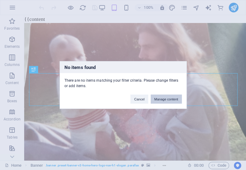
click at [166, 101] on button "Manage content" at bounding box center [165, 99] width 31 height 9
